Goal: Task Accomplishment & Management: Use online tool/utility

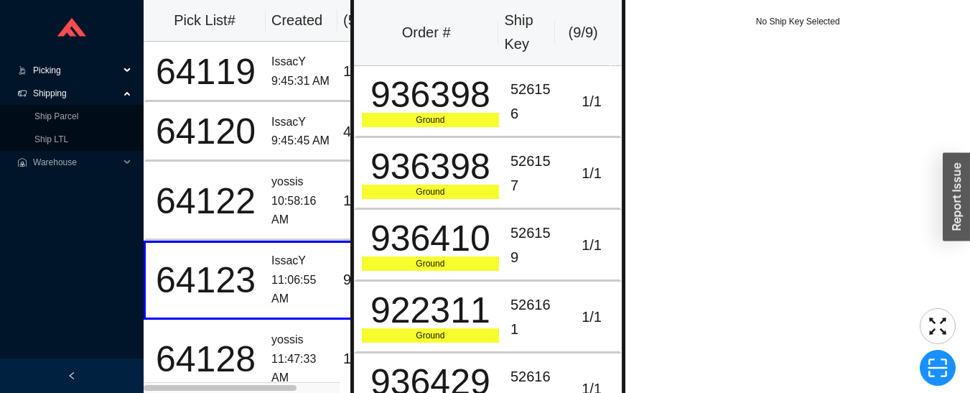
click at [42, 88] on span "Shipping" at bounding box center [76, 93] width 86 height 23
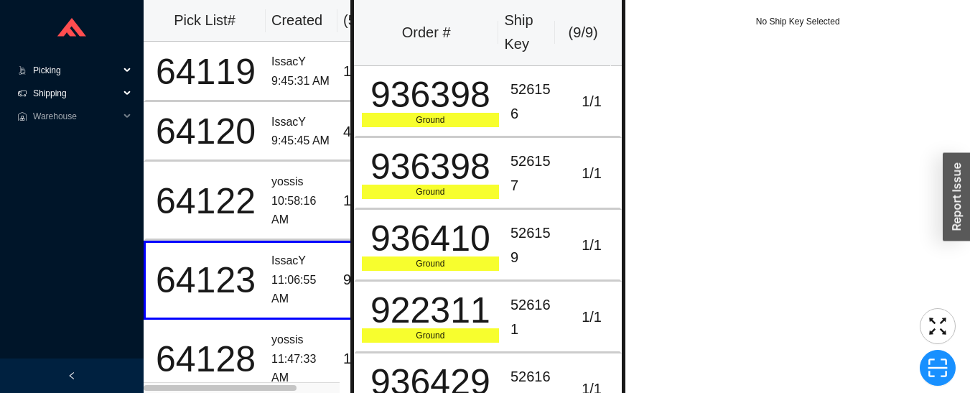
click at [40, 75] on span "Picking" at bounding box center [76, 70] width 86 height 23
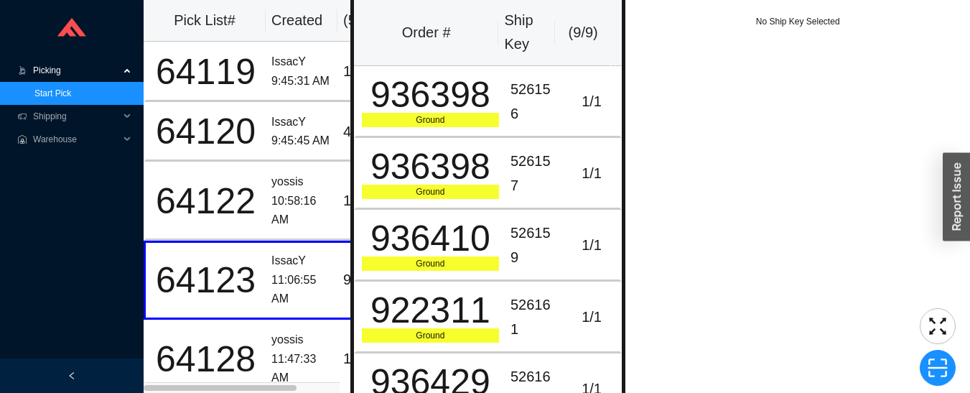
click at [43, 97] on link "Start Pick" at bounding box center [52, 93] width 37 height 10
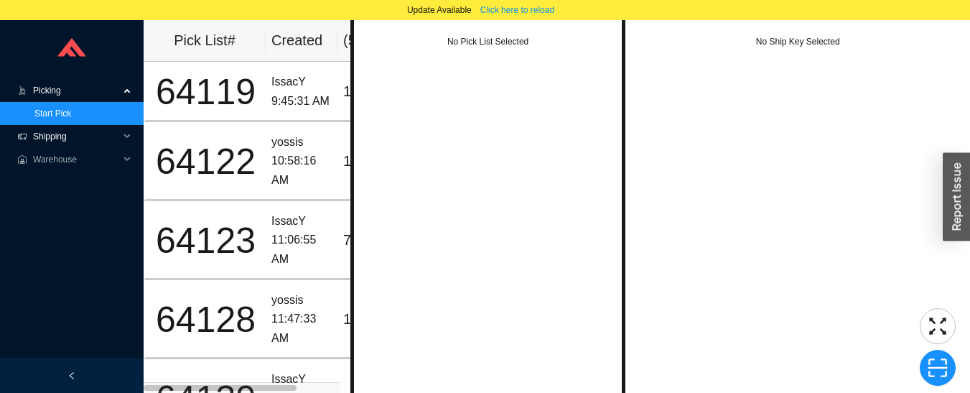
click at [32, 136] on div "Shipping" at bounding box center [72, 136] width 144 height 23
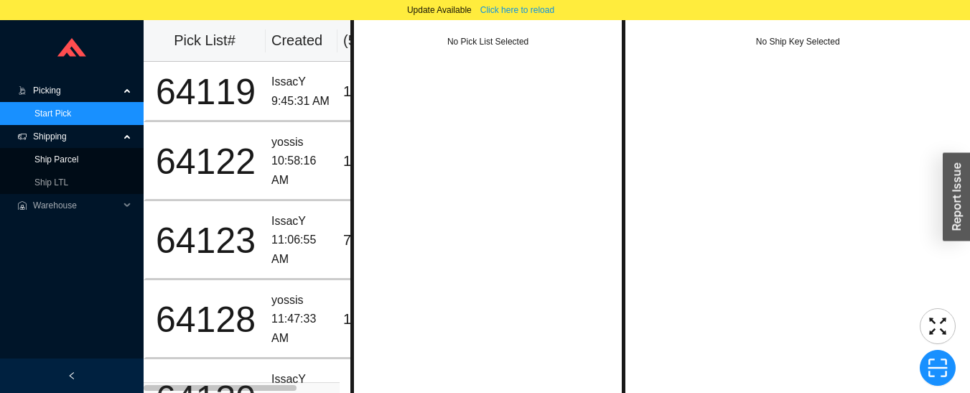
click at [34, 164] on link "Ship Parcel" at bounding box center [56, 159] width 44 height 10
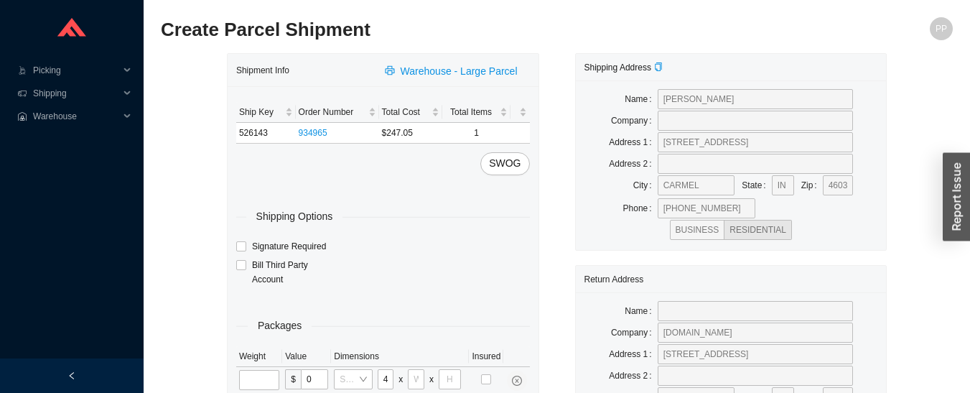
scroll to position [0, 4]
type input "44"
type input "23"
type input "8"
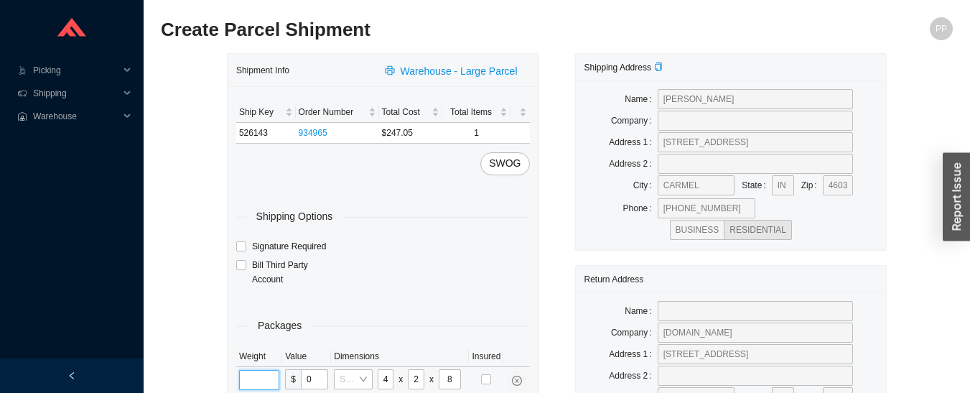
click at [264, 376] on input "tel" at bounding box center [259, 380] width 40 height 20
type input "40"
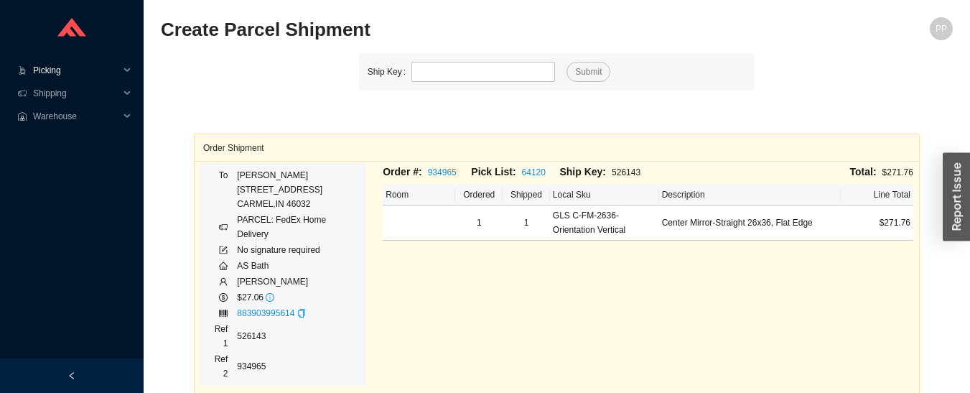
click at [65, 75] on span "Picking" at bounding box center [76, 70] width 86 height 23
click at [69, 95] on link "Start Pick" at bounding box center [52, 93] width 37 height 10
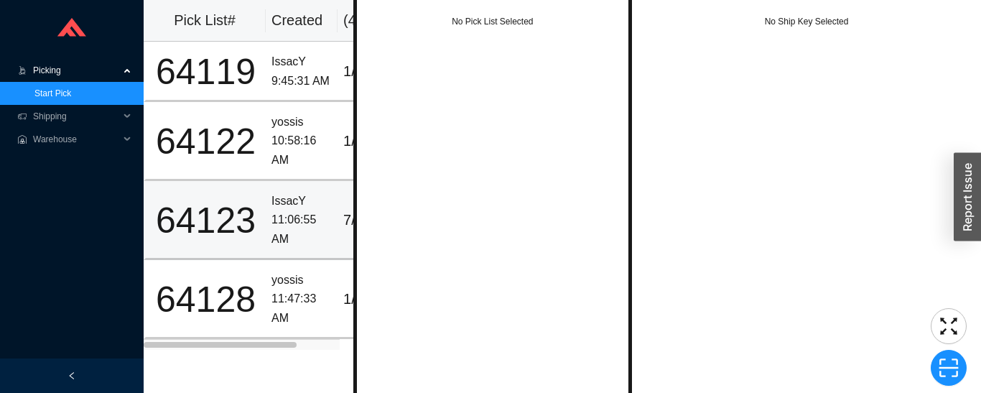
click at [291, 213] on div "11:06:55 AM" at bounding box center [302, 229] width 60 height 38
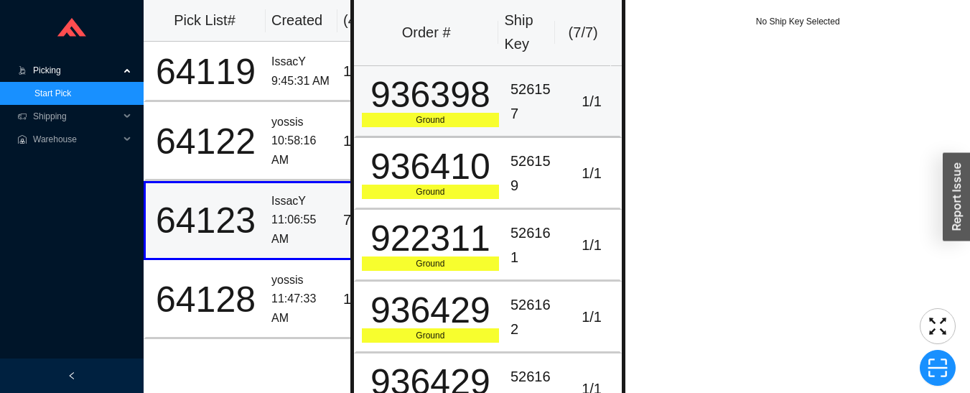
click at [552, 97] on td "526157" at bounding box center [534, 102] width 59 height 72
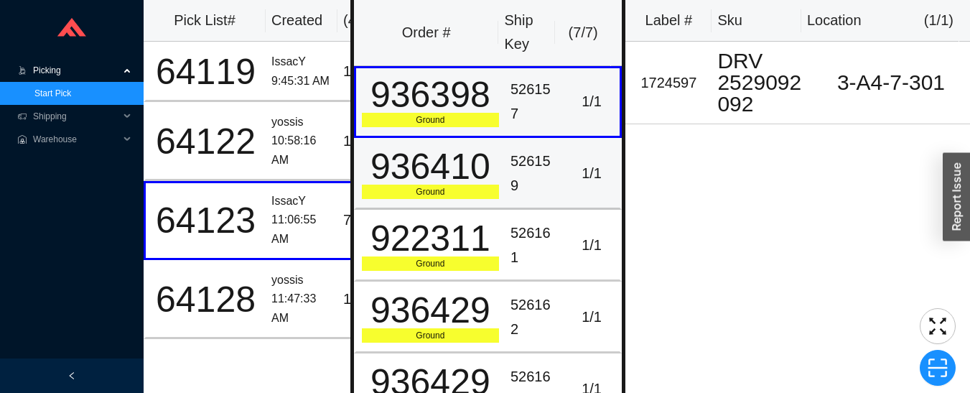
click at [553, 177] on td "526159" at bounding box center [534, 174] width 59 height 72
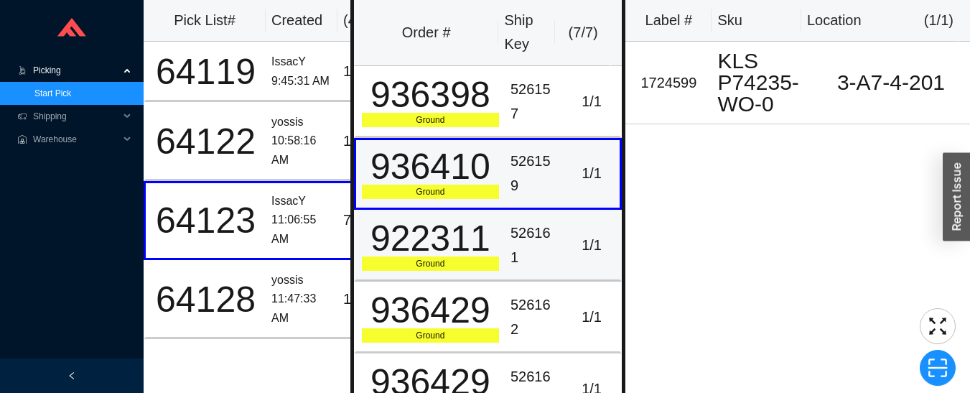
click at [564, 242] on td "1 / 1" at bounding box center [593, 246] width 59 height 72
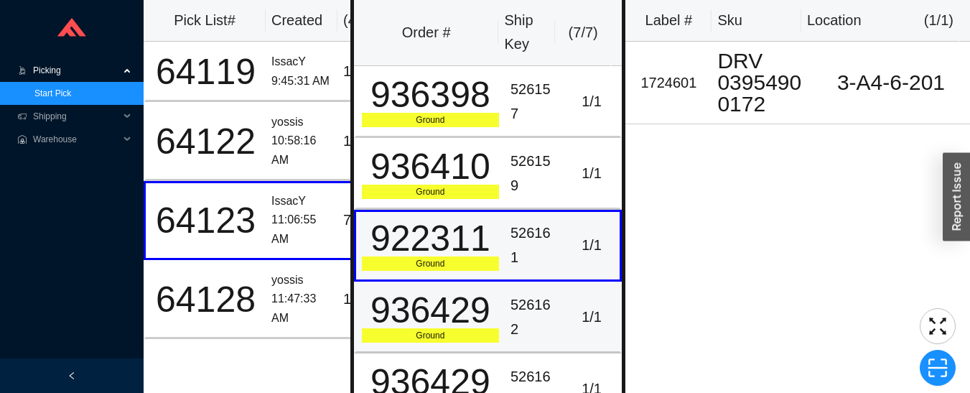
click at [564, 308] on td "1 / 1" at bounding box center [593, 318] width 59 height 72
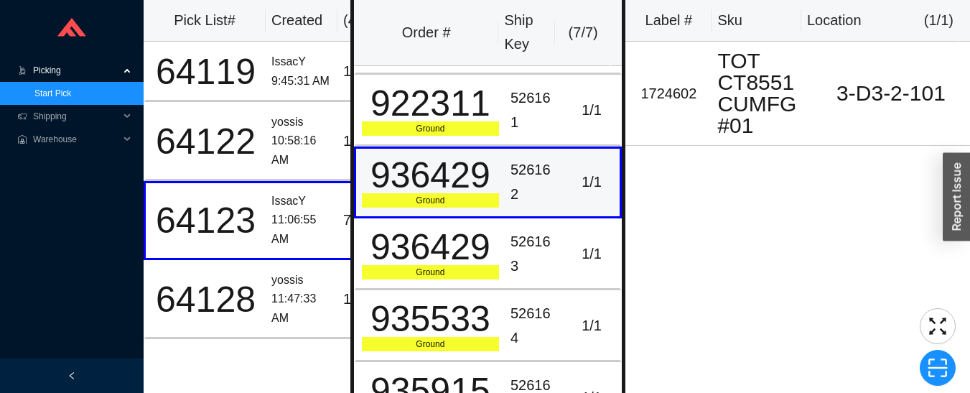
scroll to position [149, 0]
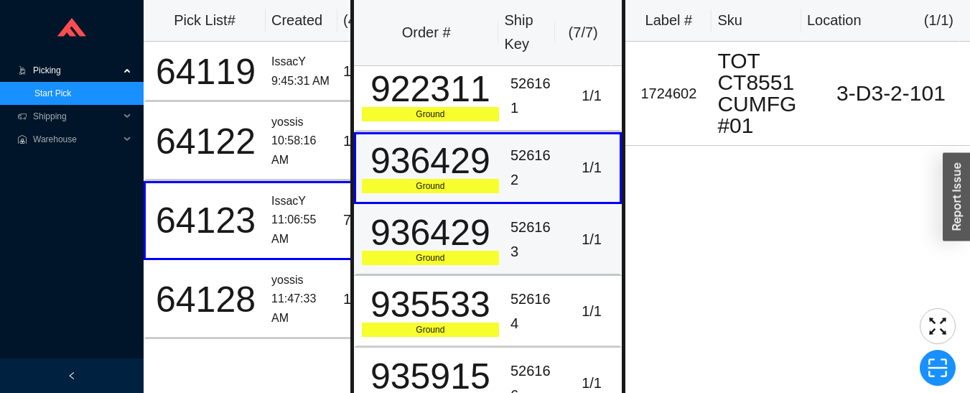
click at [564, 235] on td "1 / 1" at bounding box center [593, 240] width 59 height 72
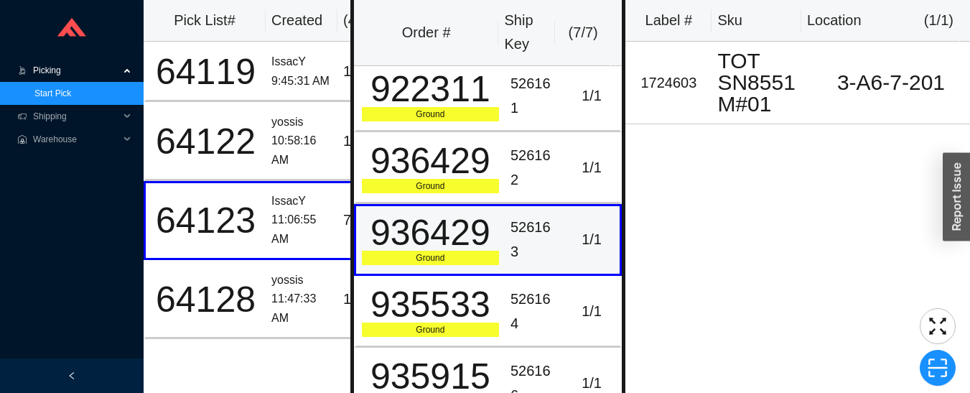
click at [564, 304] on td "1 / 1" at bounding box center [593, 312] width 59 height 72
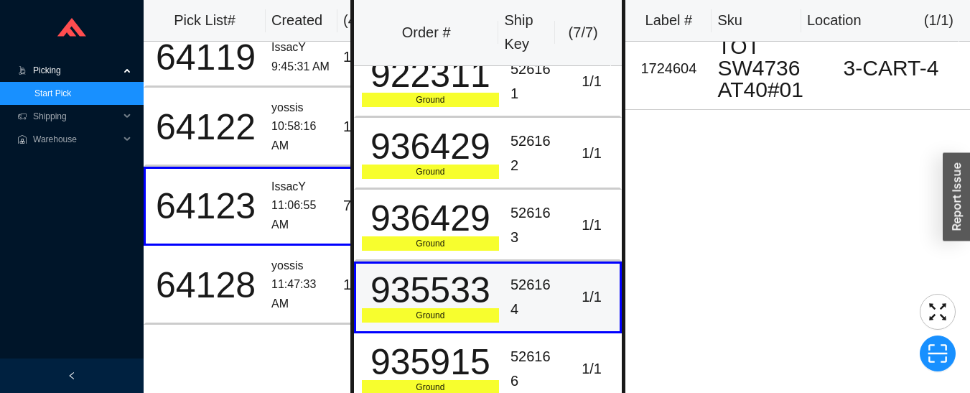
scroll to position [27, 0]
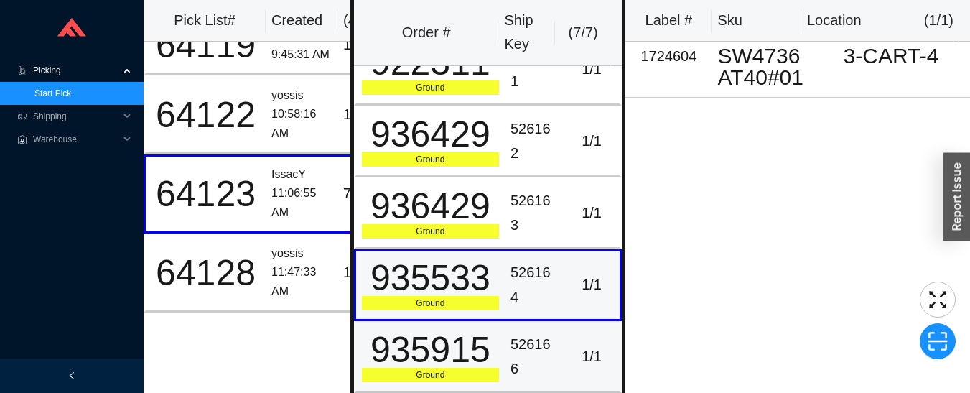
click at [564, 344] on td "1 / 1" at bounding box center [593, 357] width 59 height 72
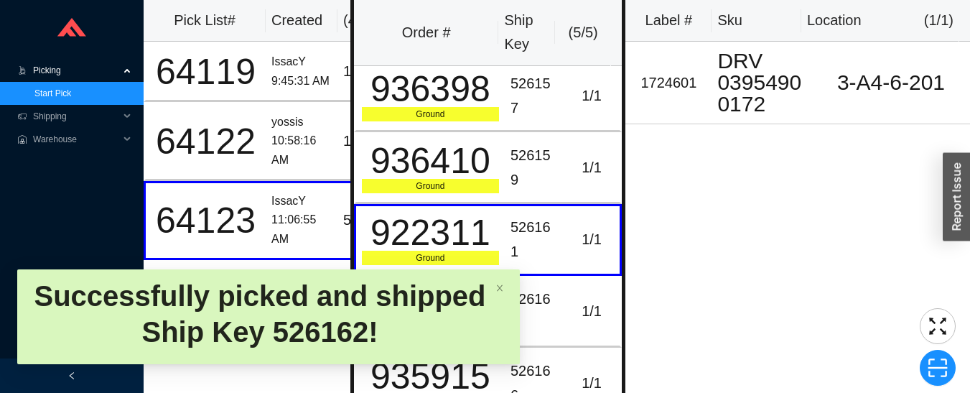
scroll to position [0, 0]
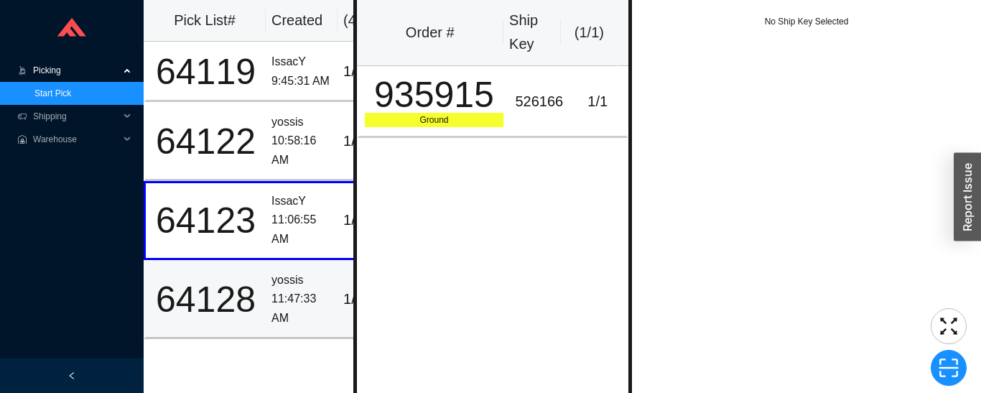
click at [266, 305] on td "yossis 11:47:33 AM" at bounding box center [302, 299] width 72 height 79
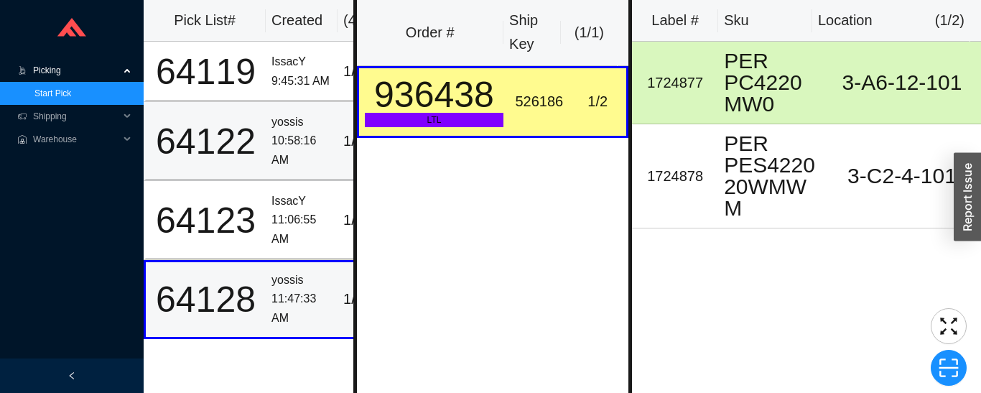
click at [287, 139] on div "10:58:16 AM" at bounding box center [302, 150] width 60 height 38
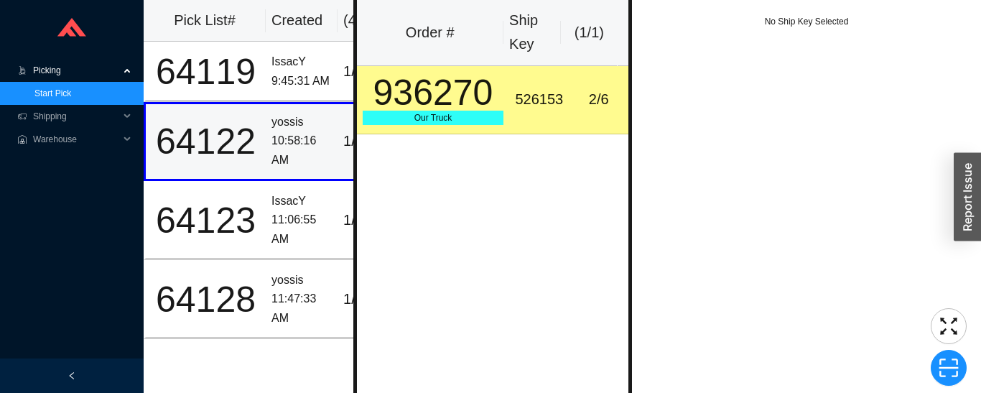
click at [272, 68] on div "IssacY" at bounding box center [302, 61] width 60 height 19
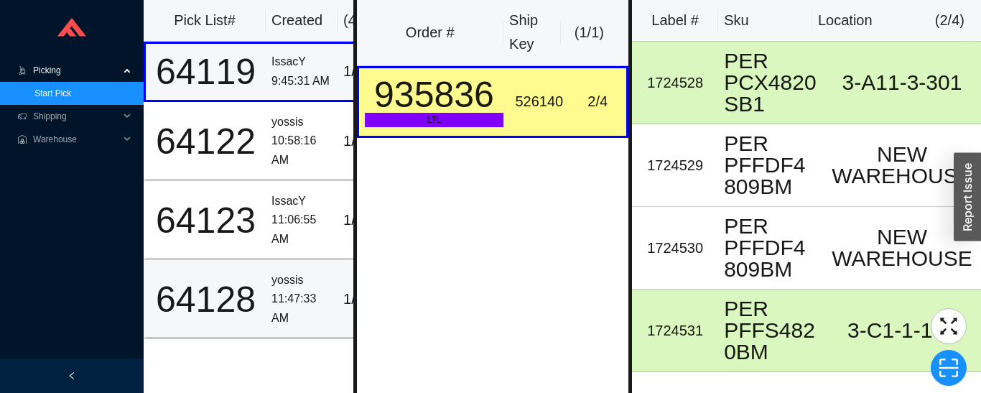
click at [282, 302] on div "11:47:33 AM" at bounding box center [302, 308] width 60 height 38
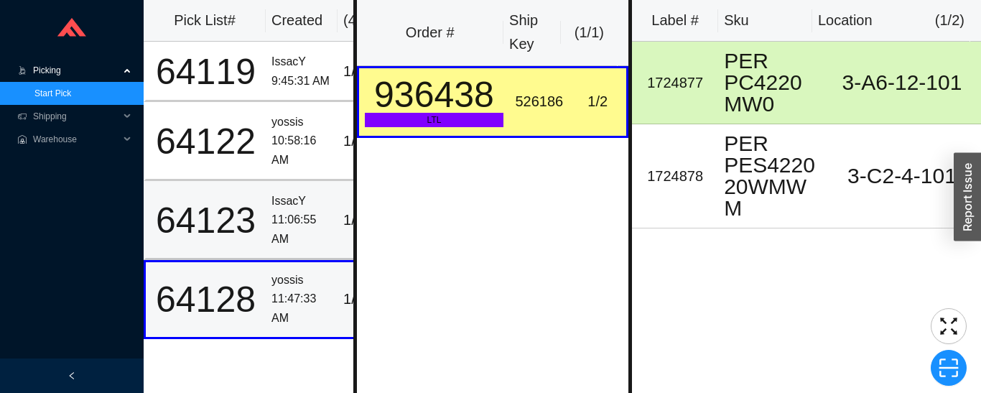
click at [285, 213] on div "11:06:55 AM" at bounding box center [302, 229] width 60 height 38
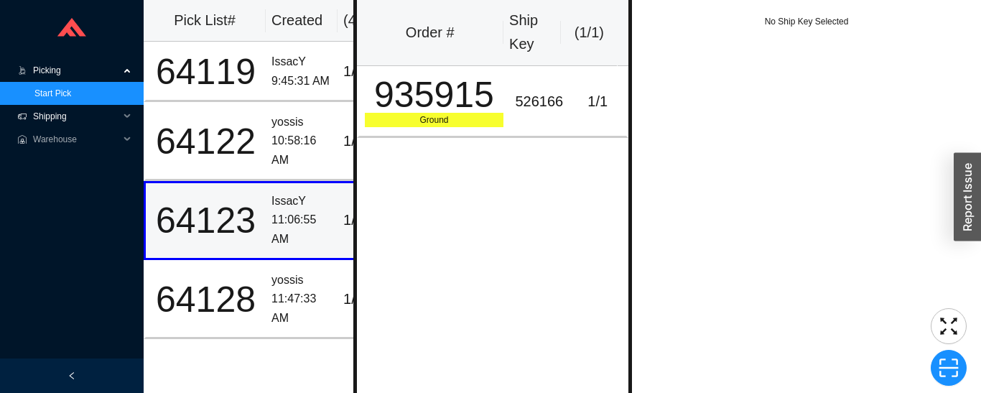
click at [69, 110] on span "Shipping" at bounding box center [76, 116] width 86 height 23
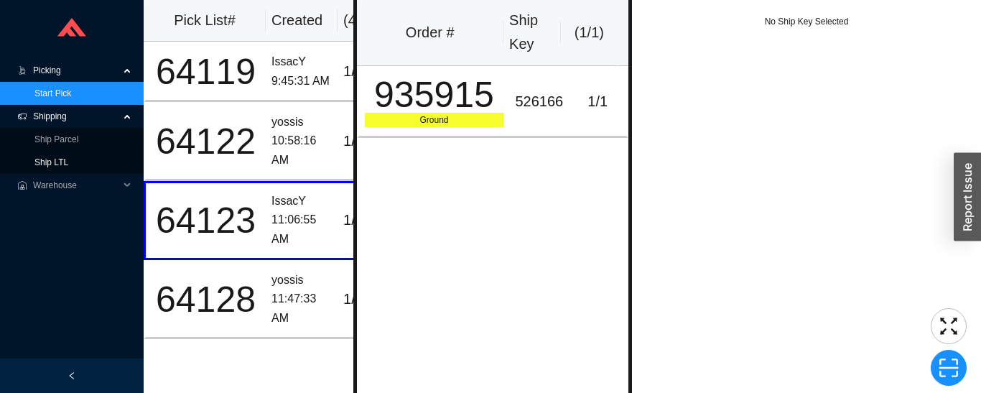
click at [66, 162] on link "Ship LTL" at bounding box center [51, 162] width 34 height 10
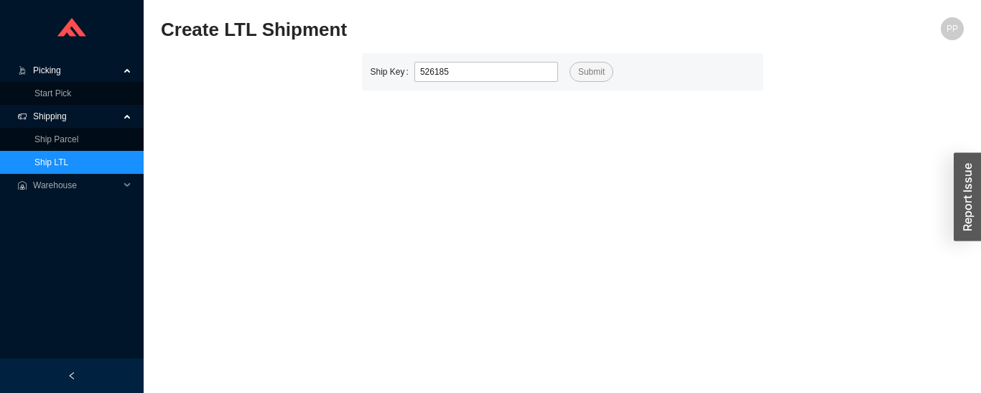
type input "526185"
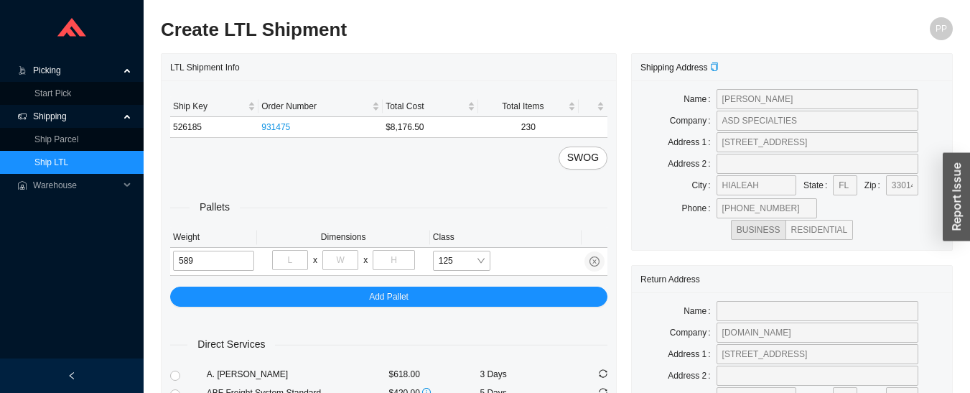
type input "589"
click at [296, 261] on input "tel" at bounding box center [290, 260] width 36 height 20
type input "40"
click at [336, 260] on input "tel" at bounding box center [341, 260] width 36 height 20
type input "72"
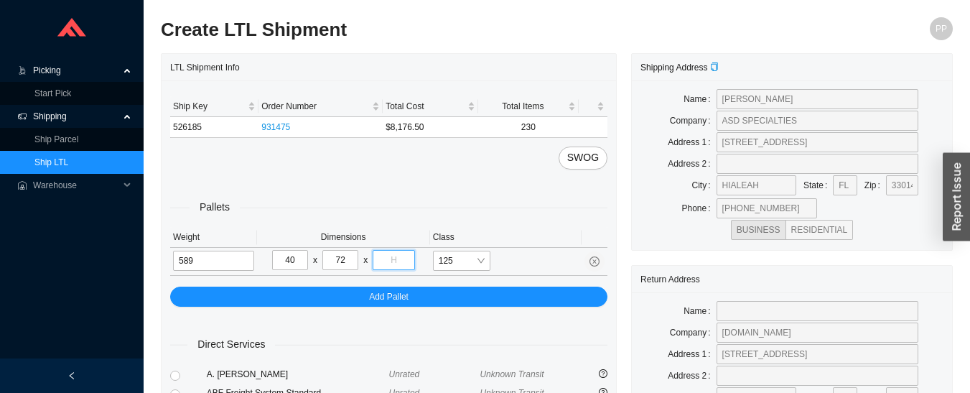
click at [409, 258] on input "tel" at bounding box center [394, 260] width 42 height 20
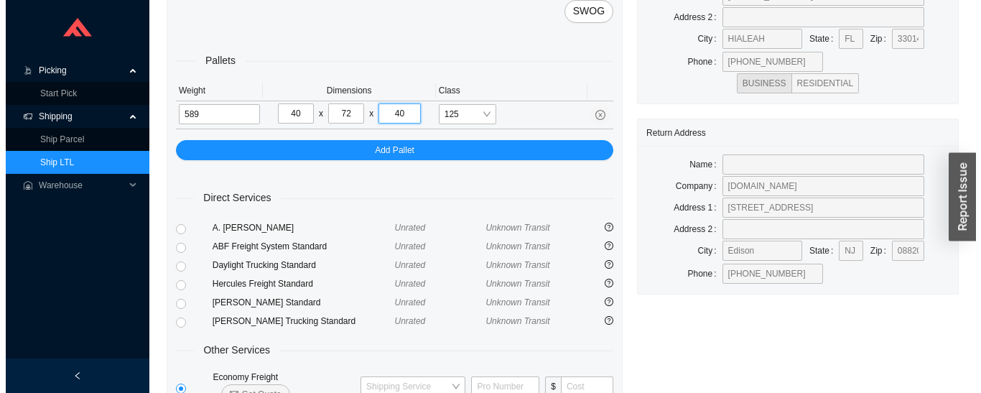
scroll to position [236, 0]
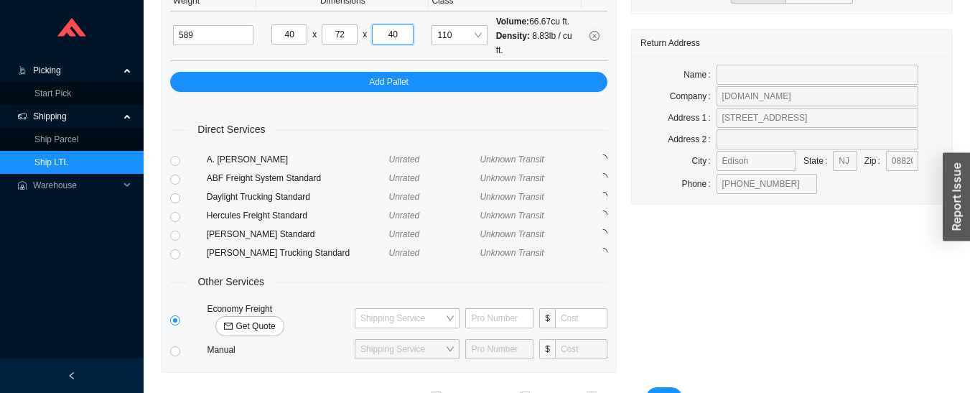
type input "40"
click at [275, 319] on span "Get Quote" at bounding box center [256, 326] width 40 height 14
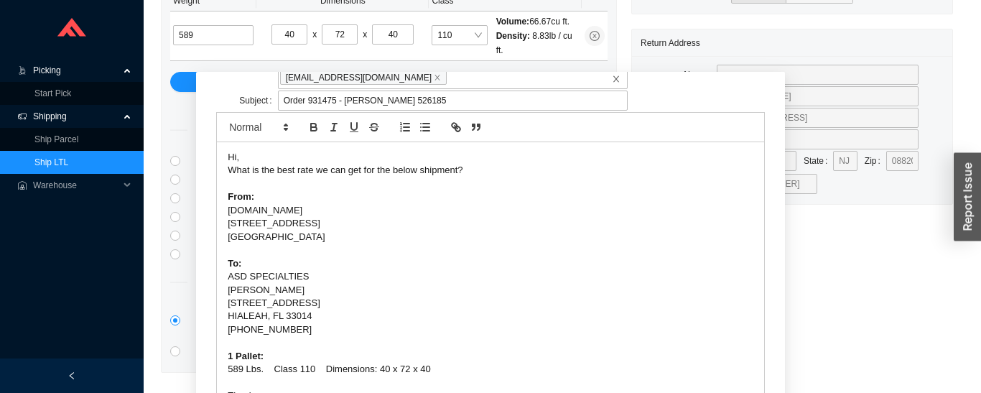
scroll to position [100, 0]
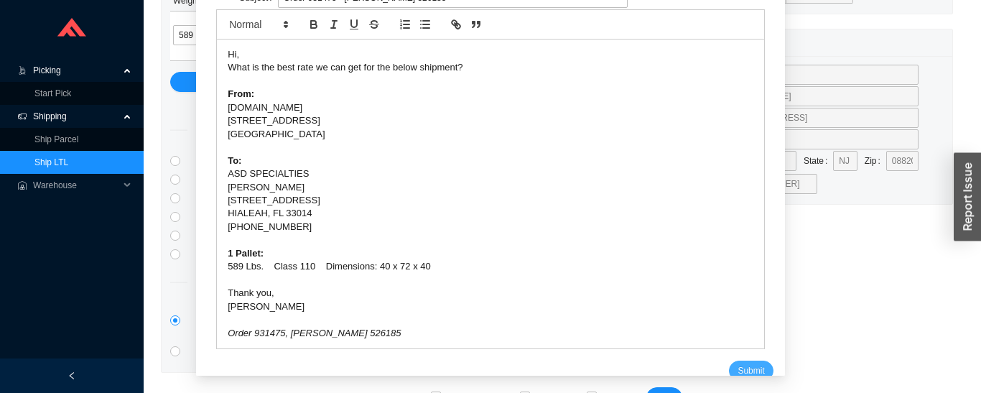
click at [738, 363] on span "Submit" at bounding box center [751, 370] width 27 height 14
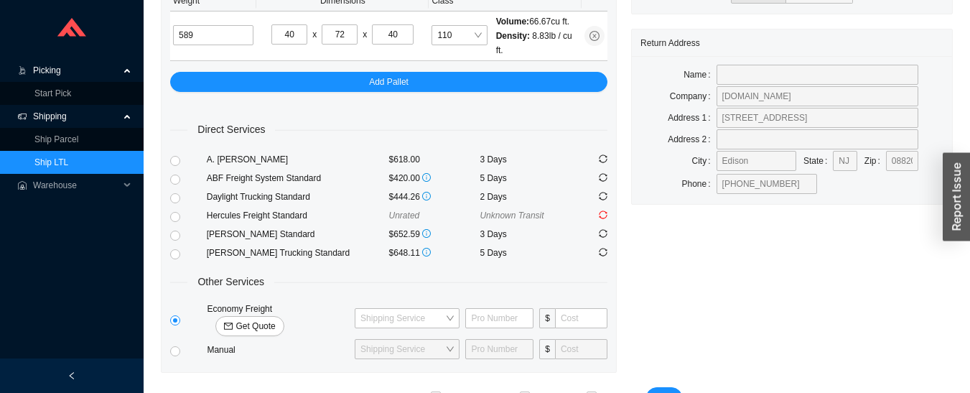
scroll to position [223, 0]
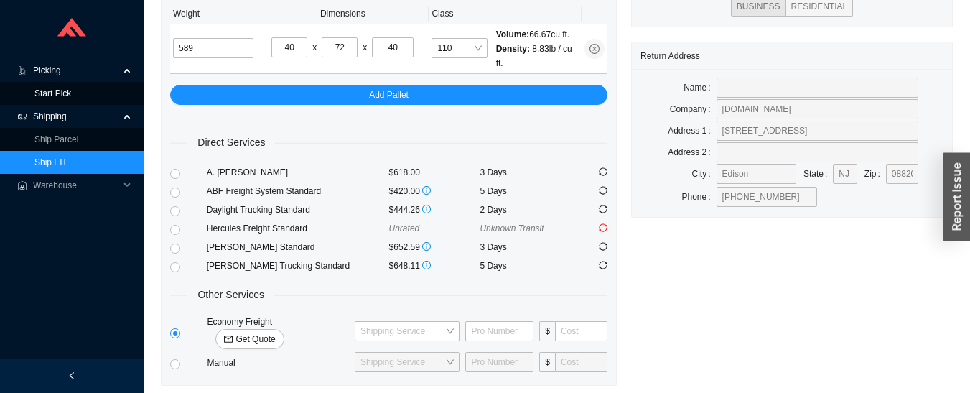
click at [39, 98] on link "Start Pick" at bounding box center [52, 93] width 37 height 10
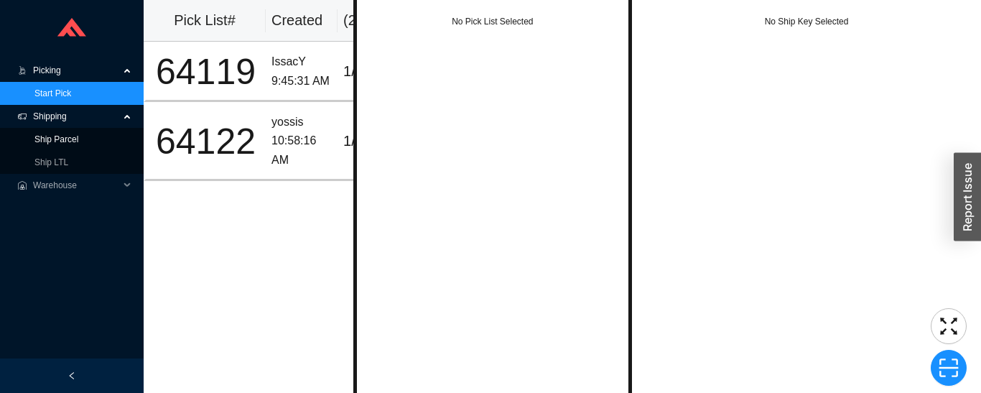
click at [39, 144] on link "Ship Parcel" at bounding box center [56, 139] width 44 height 10
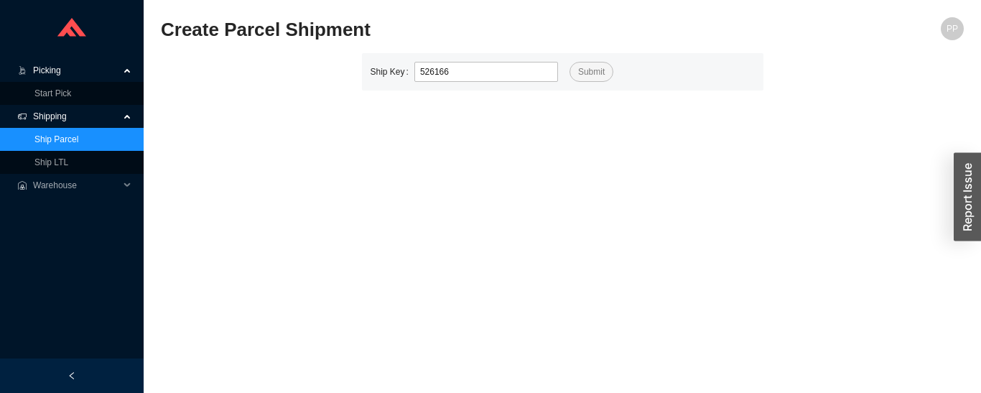
type input "526166"
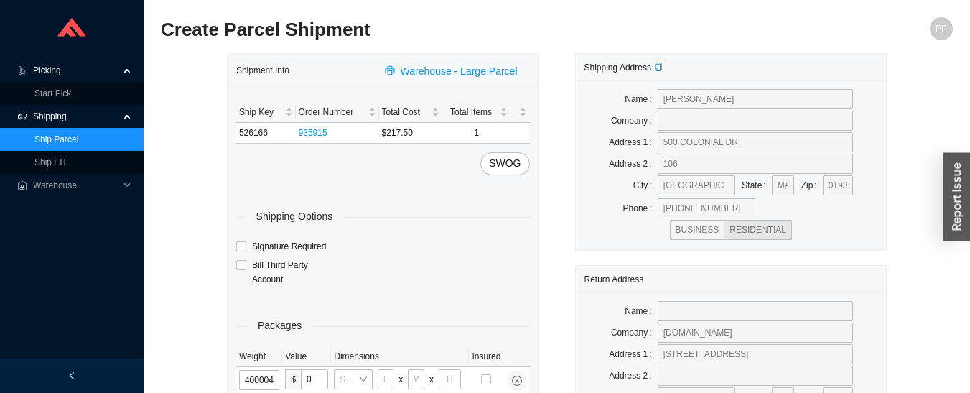
type input "40"
type input "34"
type input "24"
type input "15"
type input "40"
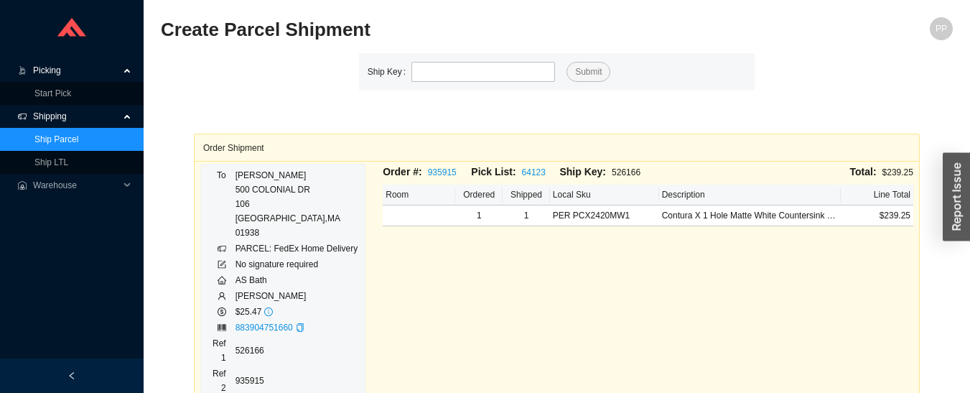
click at [61, 74] on span "Picking" at bounding box center [76, 70] width 86 height 23
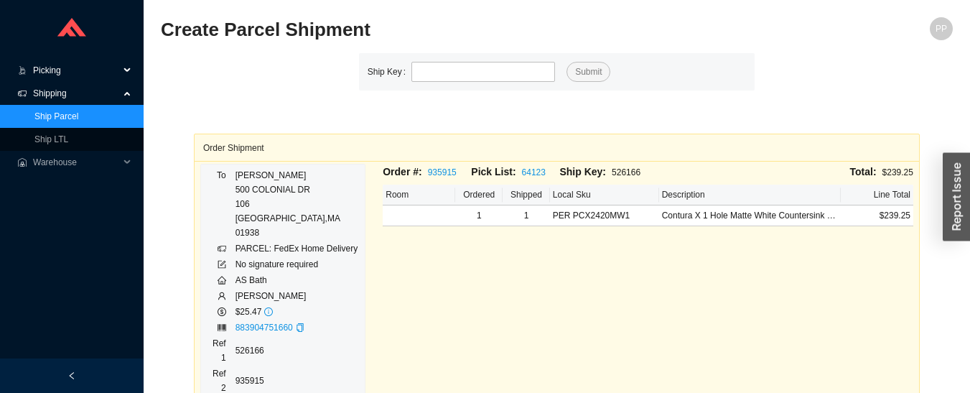
click at [65, 74] on span "Picking" at bounding box center [76, 70] width 86 height 23
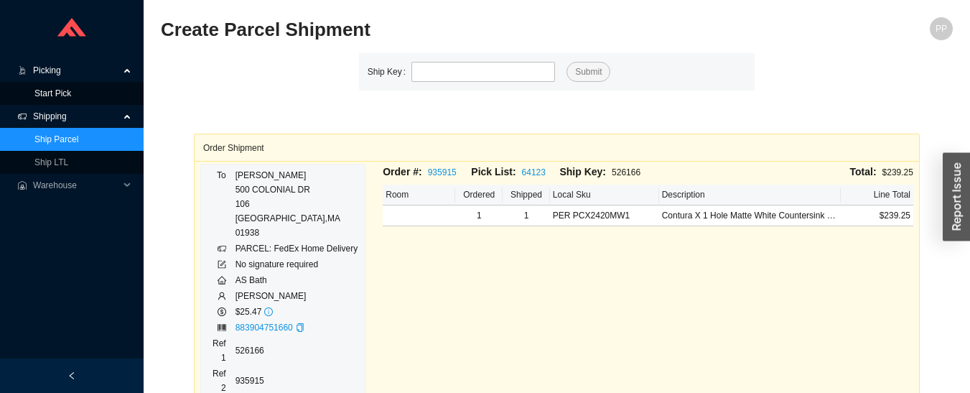
click at [65, 90] on link "Start Pick" at bounding box center [52, 93] width 37 height 10
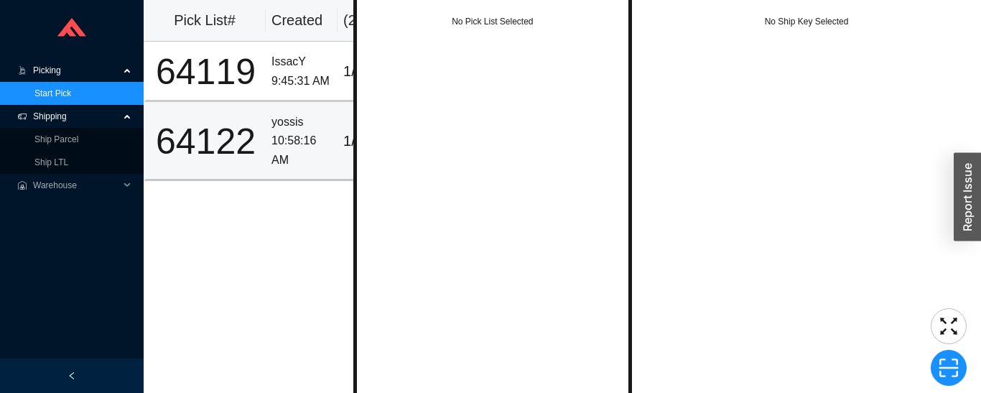
click at [297, 142] on div "10:58:16 AM" at bounding box center [302, 150] width 60 height 38
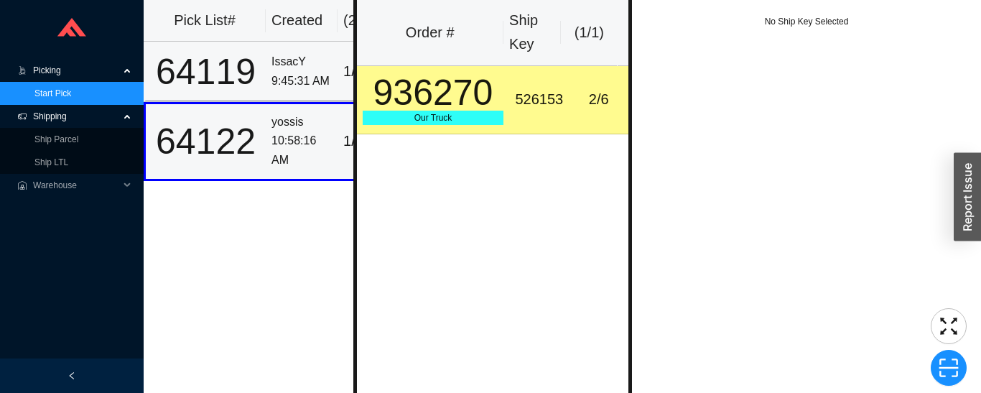
click at [279, 62] on div "IssacY" at bounding box center [302, 61] width 60 height 19
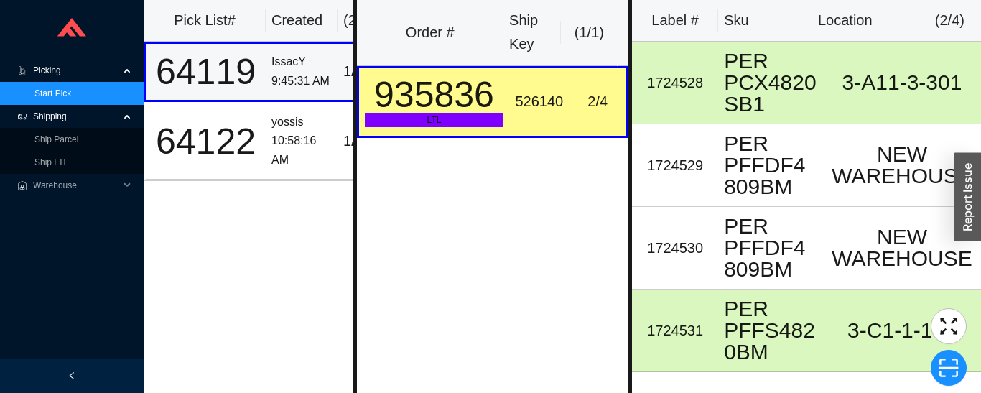
click at [278, 143] on div "10:58:16 AM" at bounding box center [302, 150] width 60 height 38
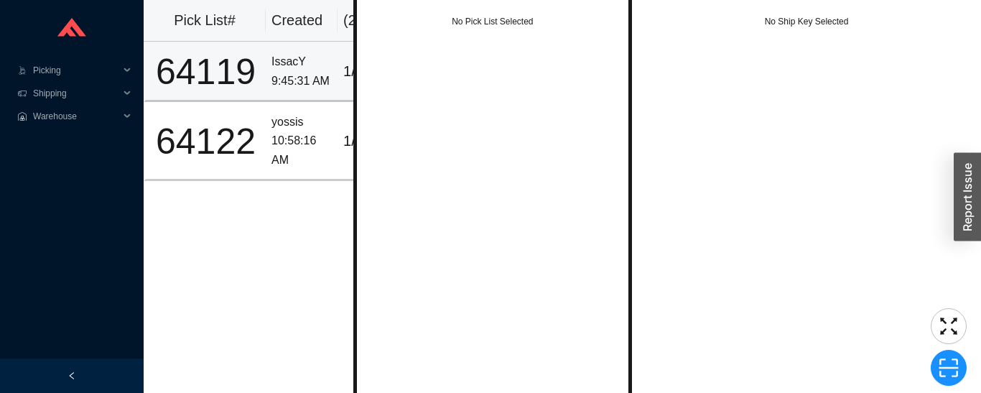
click at [302, 60] on div "IssacY" at bounding box center [302, 61] width 60 height 19
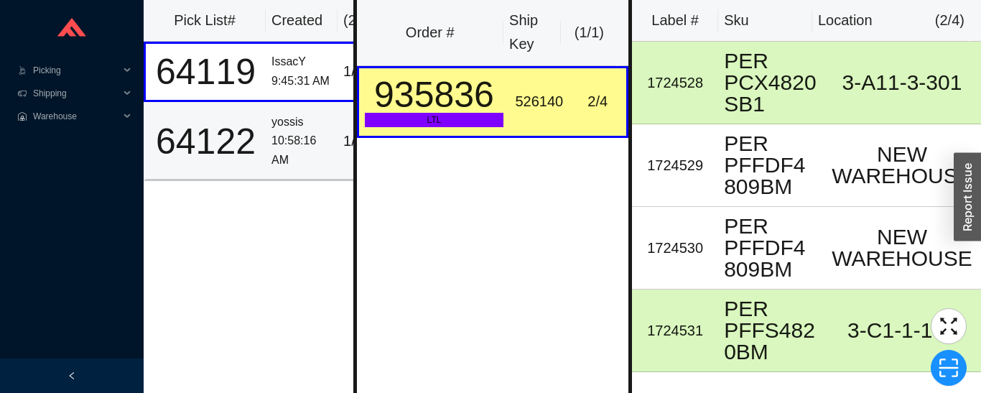
click at [280, 138] on div "10:58:16 AM" at bounding box center [302, 150] width 60 height 38
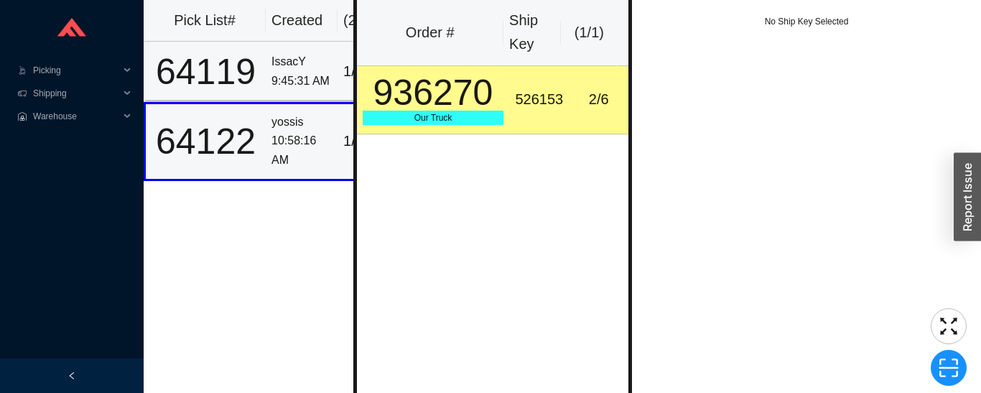
click at [276, 56] on div "IssacY" at bounding box center [302, 61] width 60 height 19
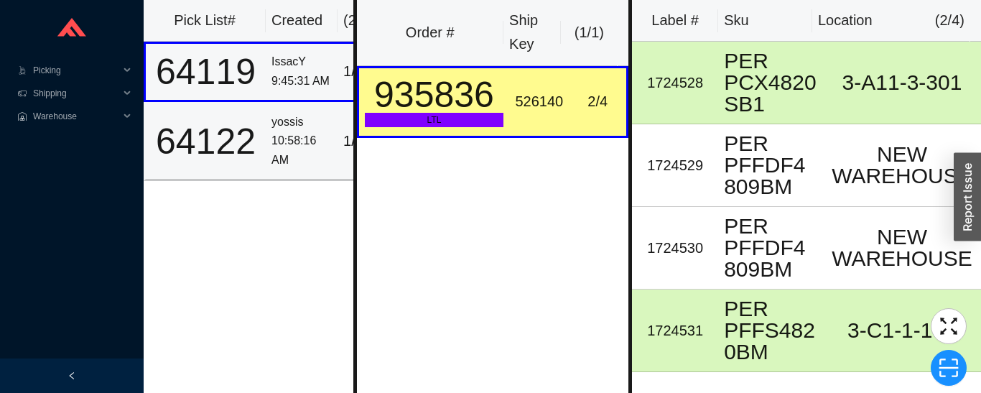
click at [299, 140] on div "10:58:16 AM" at bounding box center [302, 150] width 60 height 38
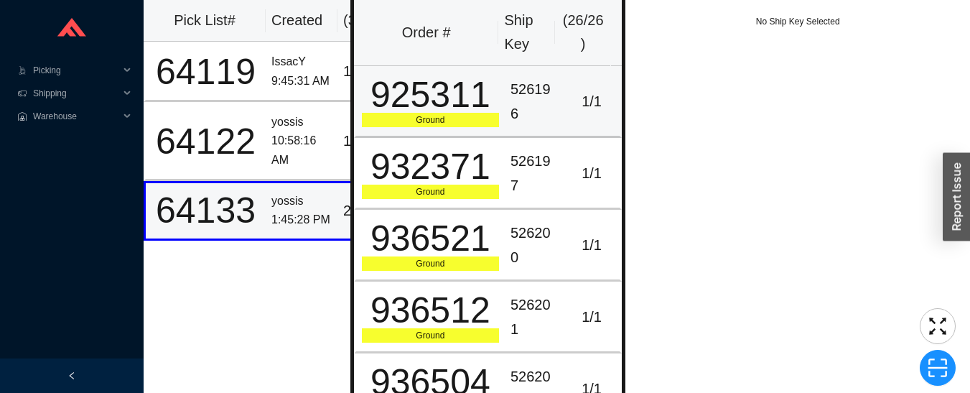
click at [540, 101] on div "526196" at bounding box center [534, 102] width 47 height 48
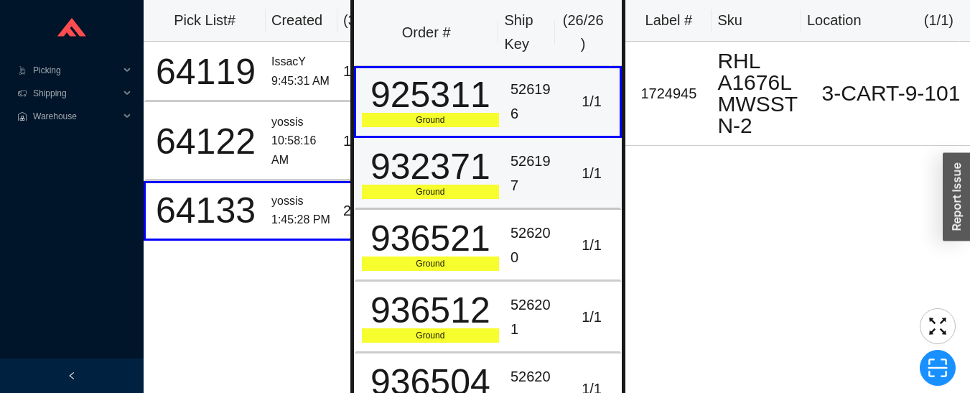
click at [554, 181] on td "526197" at bounding box center [534, 174] width 59 height 72
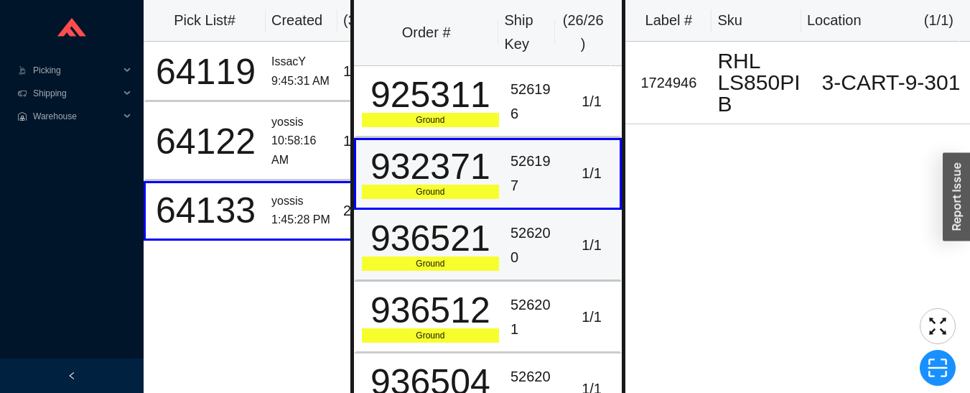
click at [554, 228] on td "526200" at bounding box center [534, 246] width 59 height 72
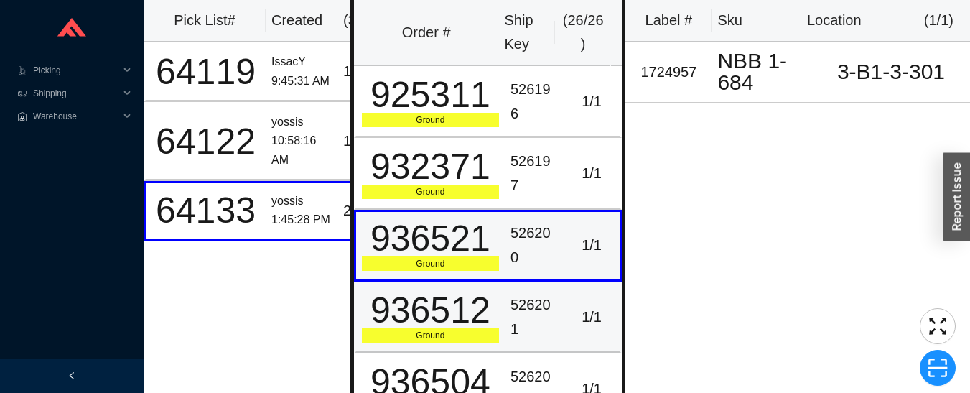
click at [564, 284] on td "1 / 1" at bounding box center [593, 318] width 59 height 72
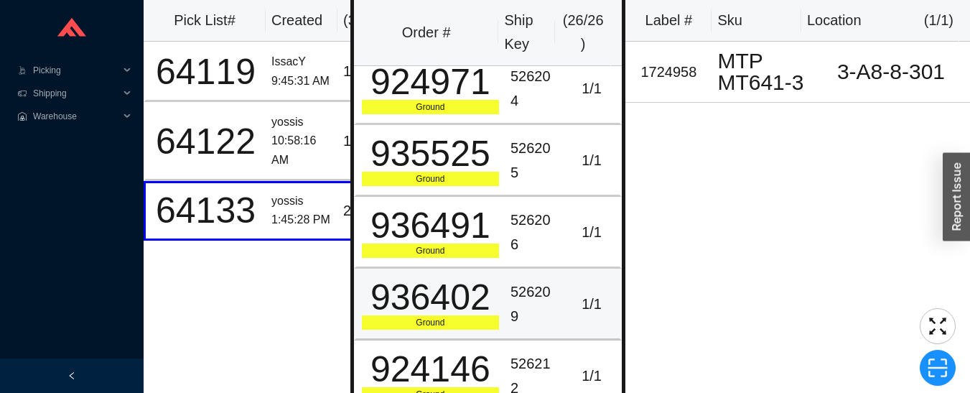
click at [570, 303] on div "1 / 1" at bounding box center [592, 304] width 45 height 24
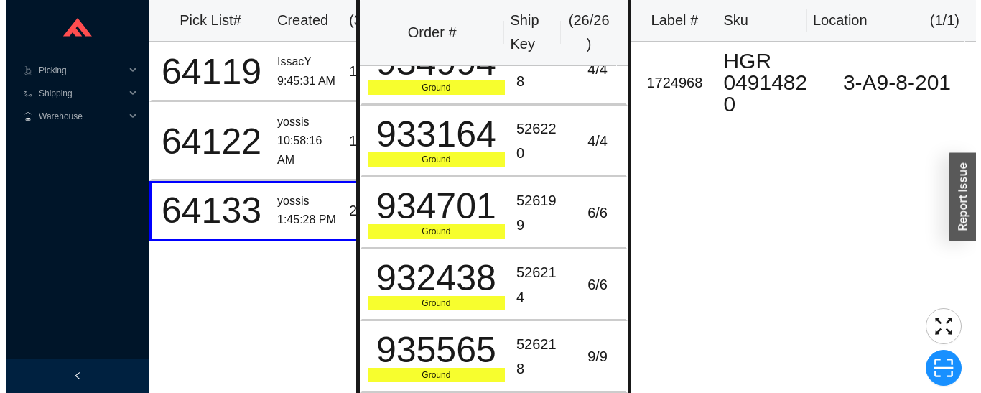
scroll to position [1471, 0]
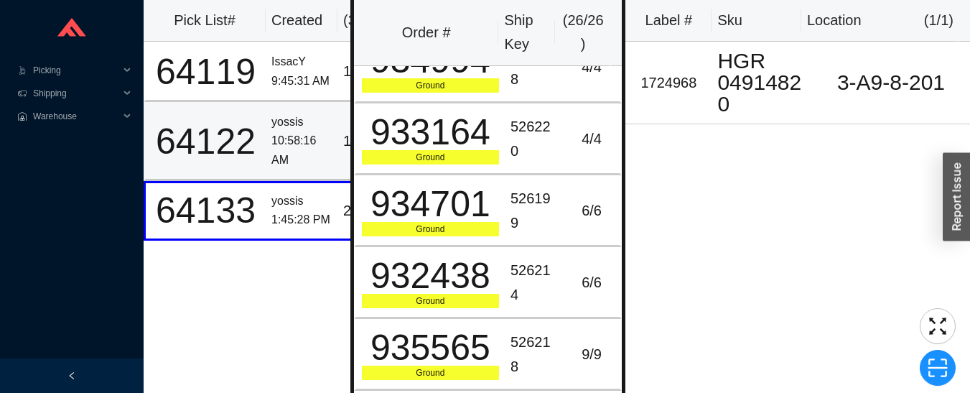
click at [298, 147] on div "10:58:16 AM" at bounding box center [302, 150] width 60 height 38
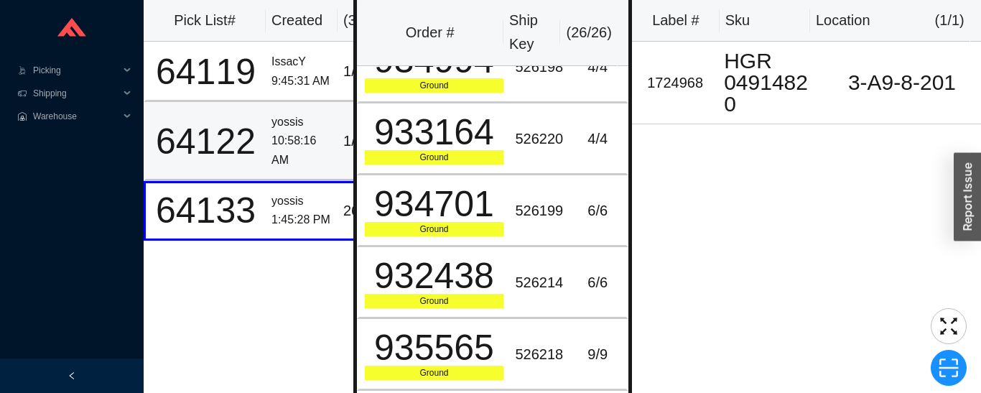
scroll to position [0, 0]
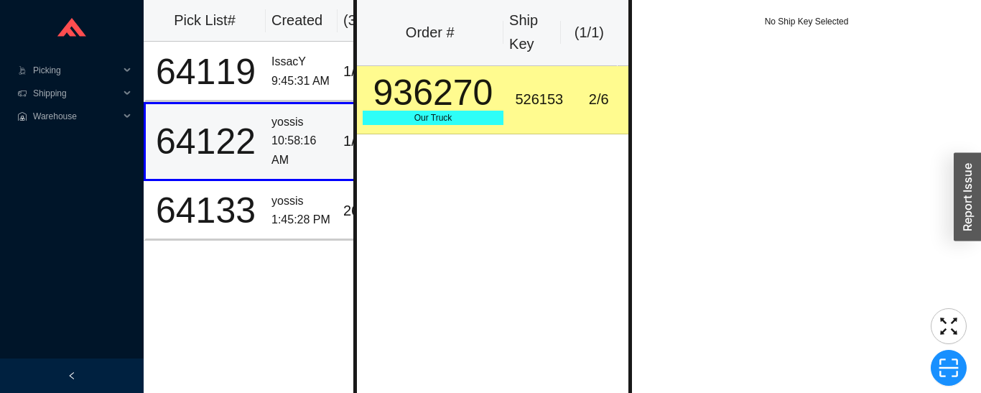
click at [309, 68] on div "IssacY" at bounding box center [302, 61] width 60 height 19
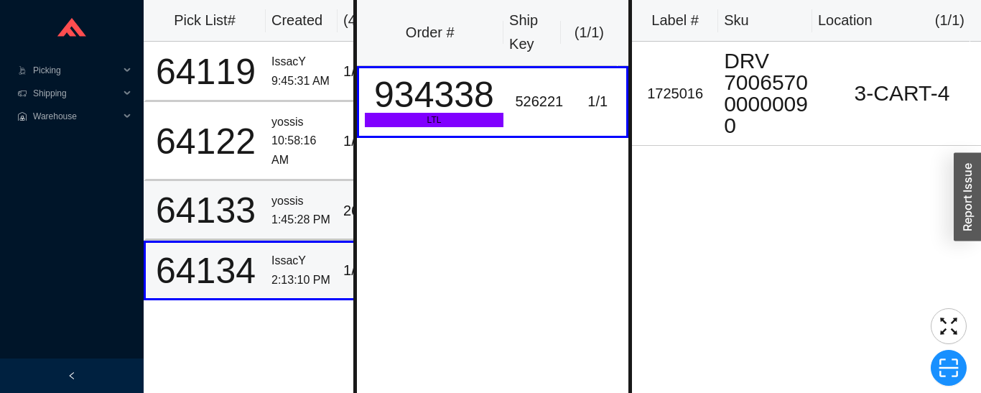
click at [246, 201] on div "64133" at bounding box center [206, 210] width 108 height 36
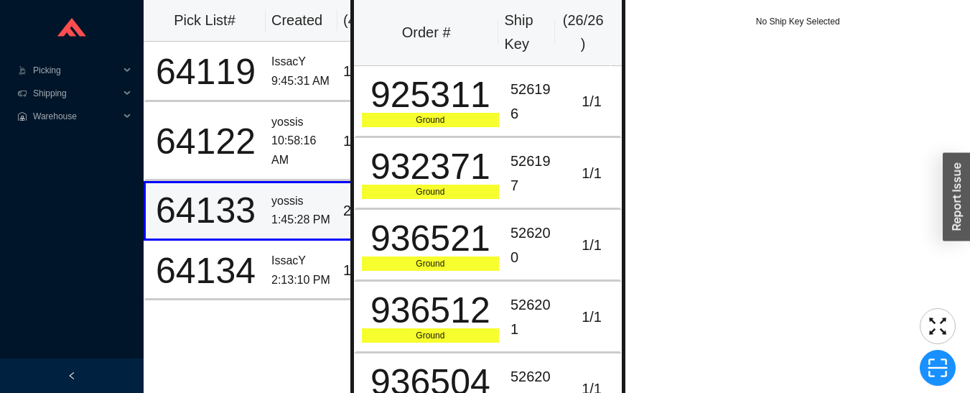
click at [460, 243] on div "936521" at bounding box center [430, 239] width 137 height 36
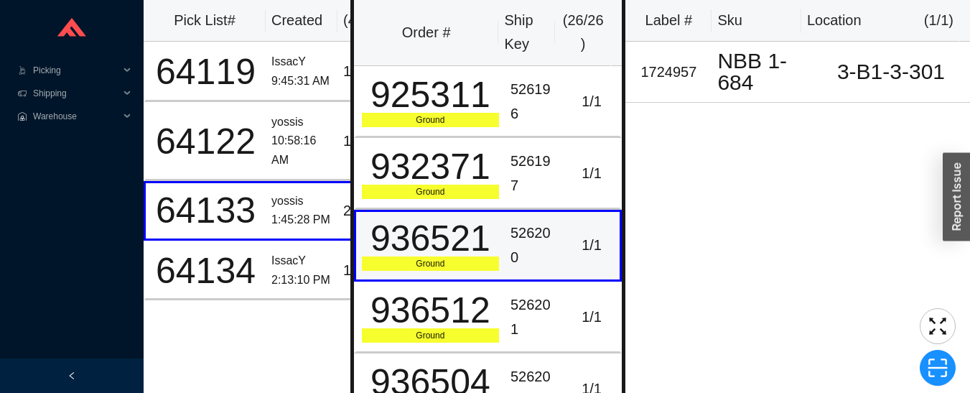
click at [463, 244] on div "936521" at bounding box center [430, 239] width 137 height 36
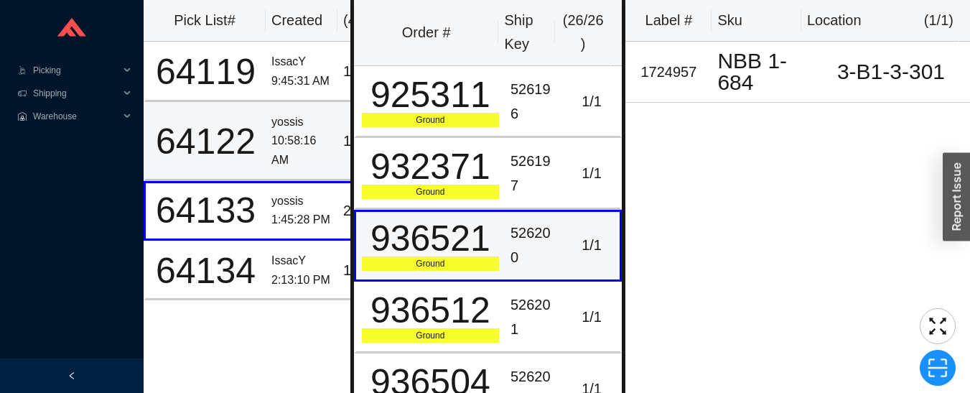
click at [254, 144] on div "64122" at bounding box center [206, 142] width 108 height 36
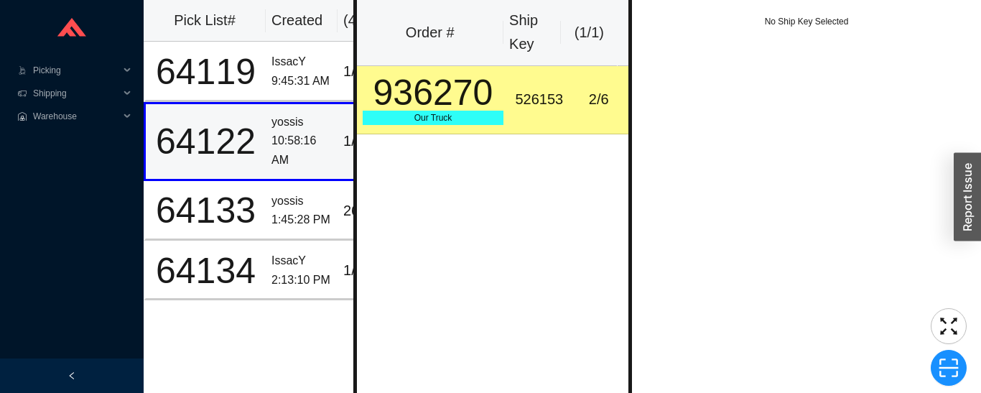
click at [258, 67] on div "64119" at bounding box center [206, 72] width 108 height 36
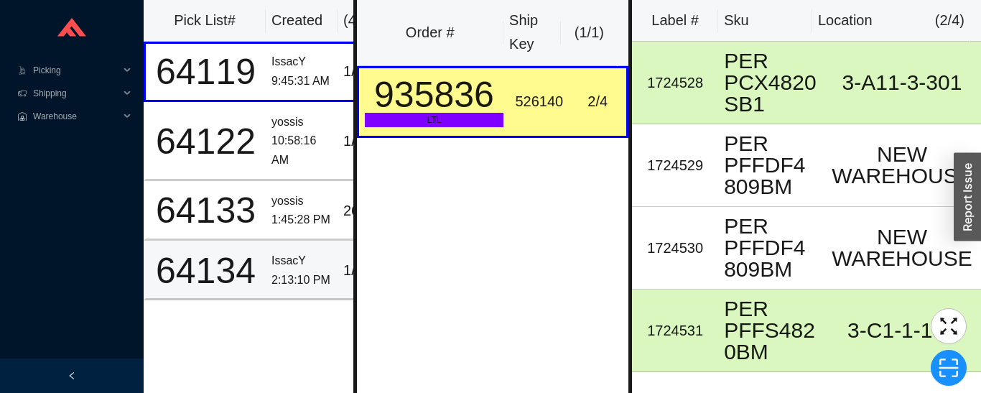
click at [196, 285] on div "64134" at bounding box center [206, 271] width 108 height 36
